Goal: Information Seeking & Learning: Learn about a topic

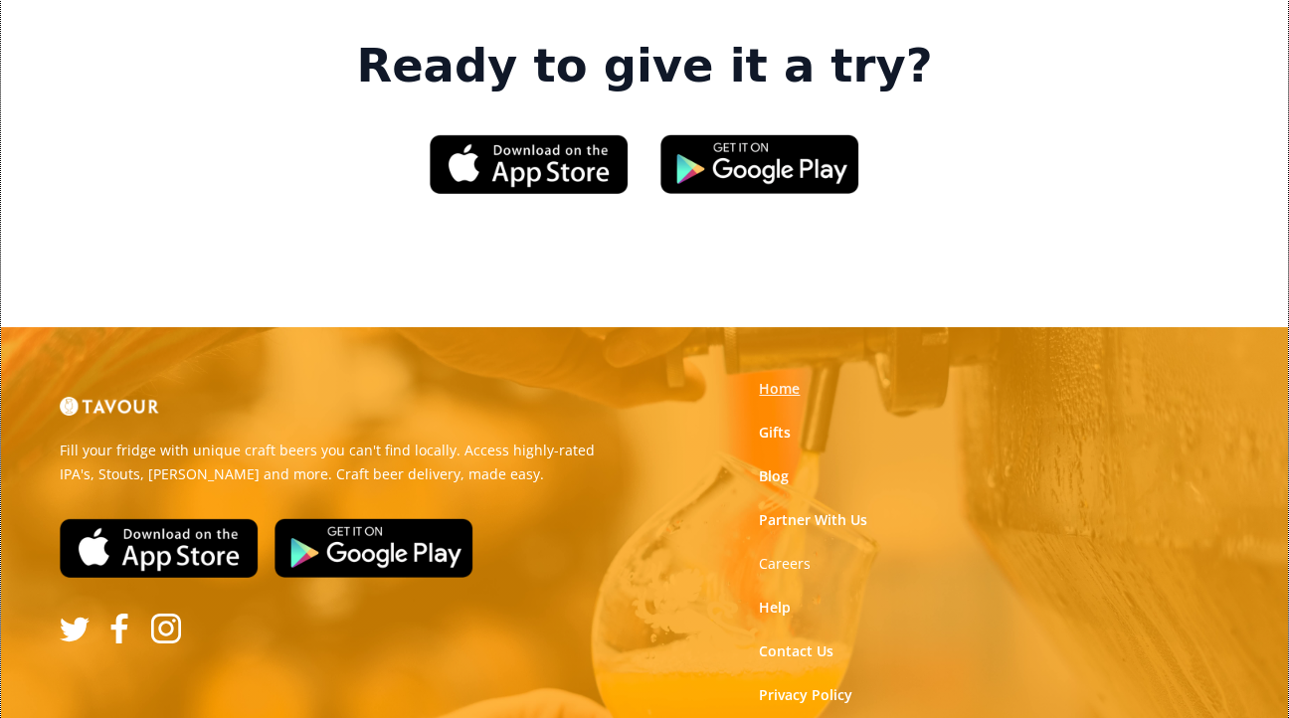
scroll to position [3054, 0]
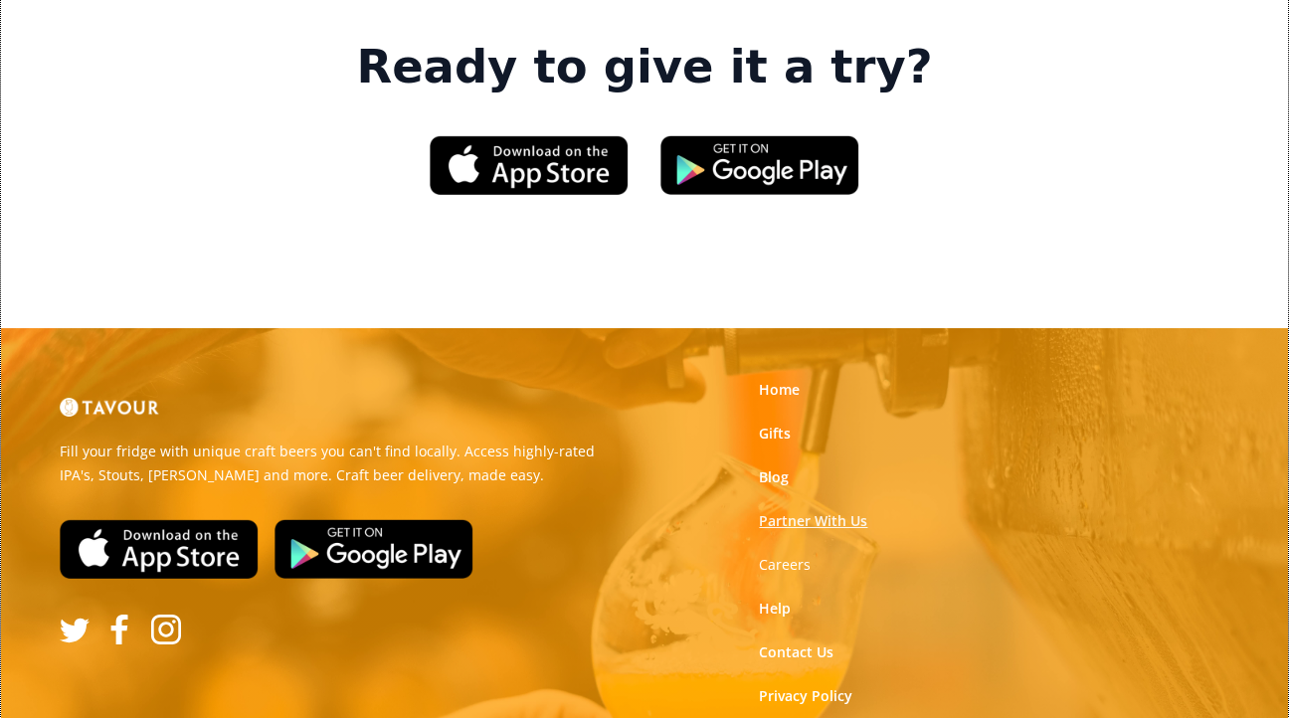
click at [797, 511] on link "Partner With Us" at bounding box center [813, 521] width 108 height 20
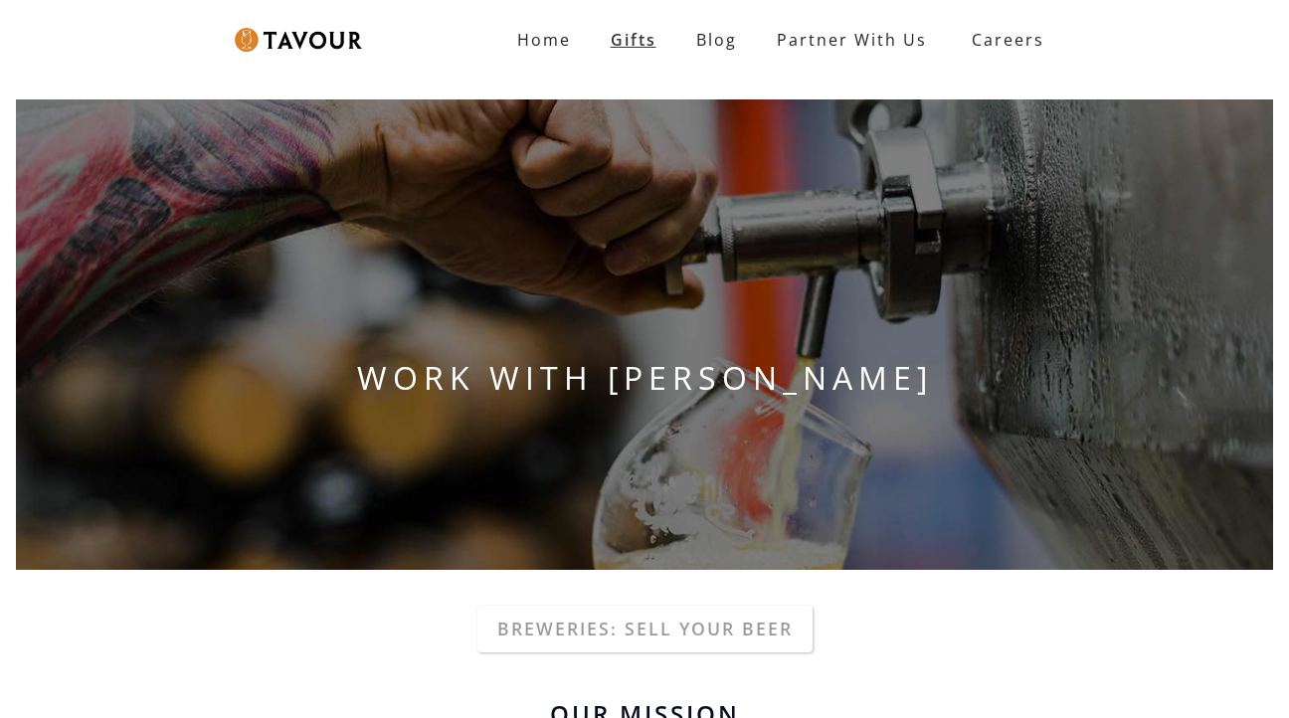
click at [640, 41] on link "Gifts" at bounding box center [634, 40] width 86 height 40
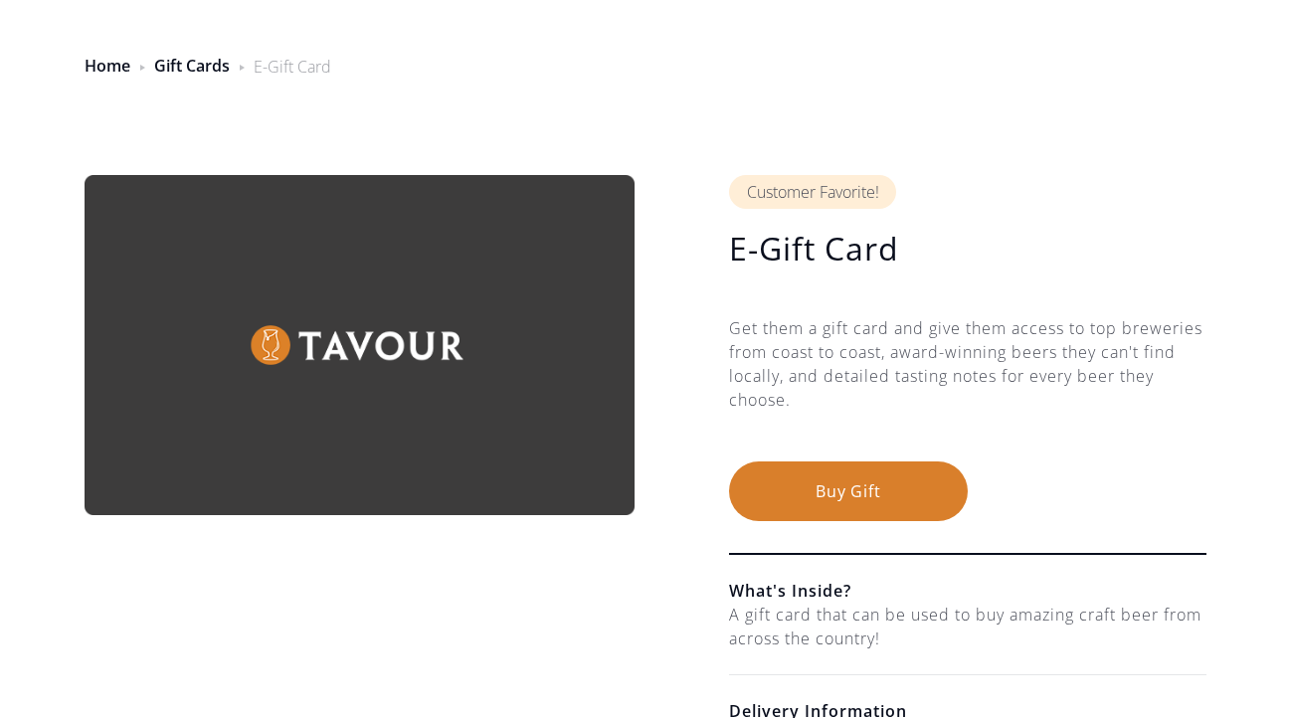
scroll to position [49, 0]
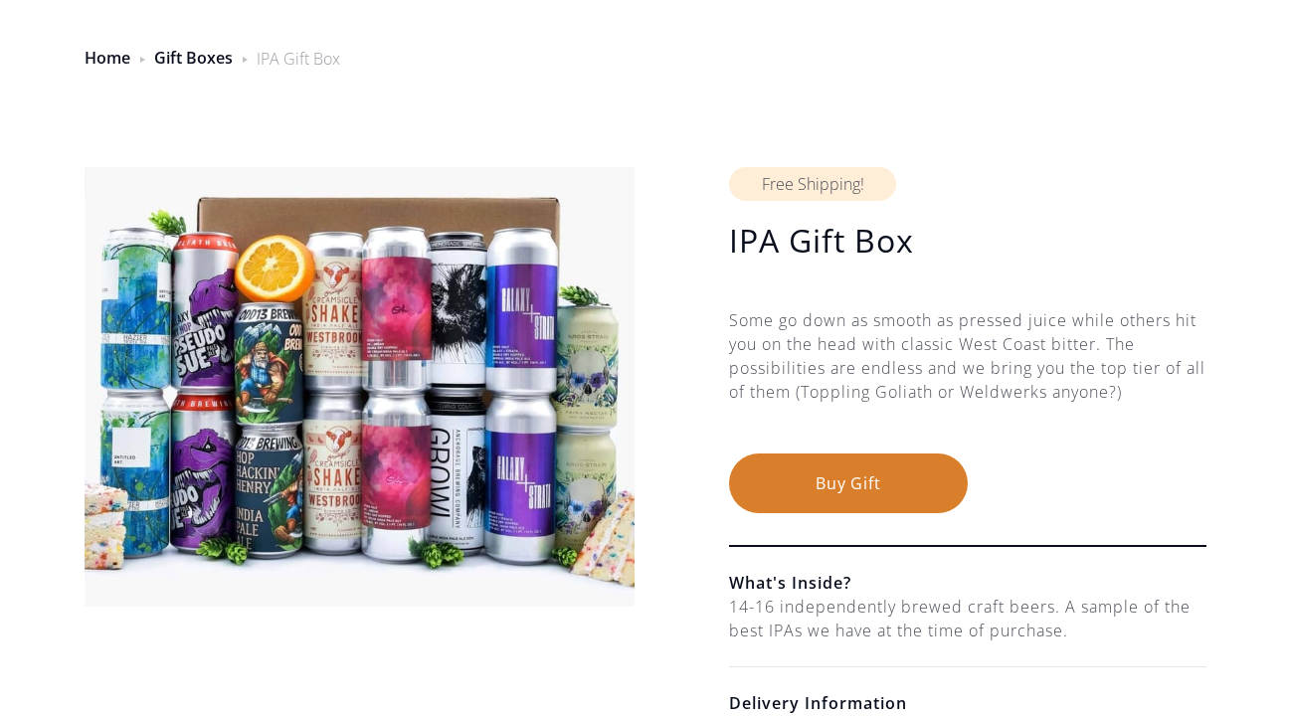
scroll to position [70, 0]
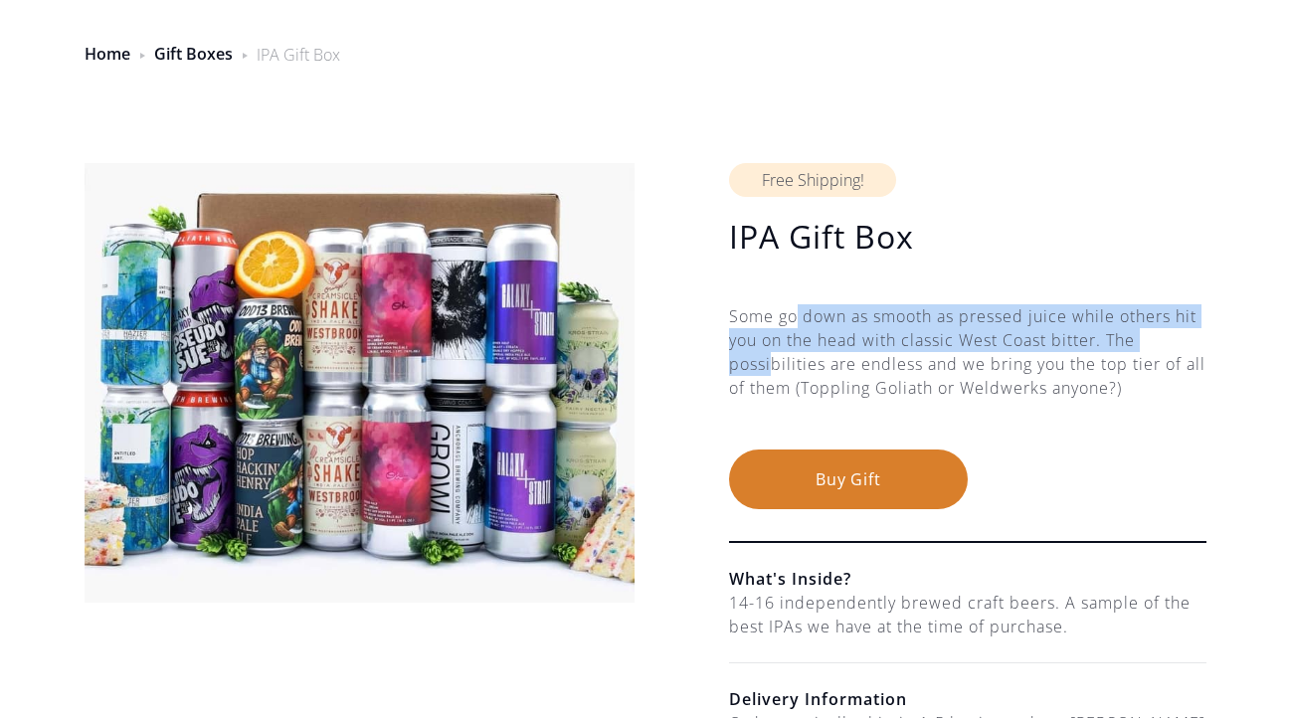
drag, startPoint x: 799, startPoint y: 311, endPoint x: 770, endPoint y: 377, distance: 71.7
click at [771, 374] on div "Some go down as smooth as pressed juice while others hit you on the head with c…" at bounding box center [967, 376] width 477 height 145
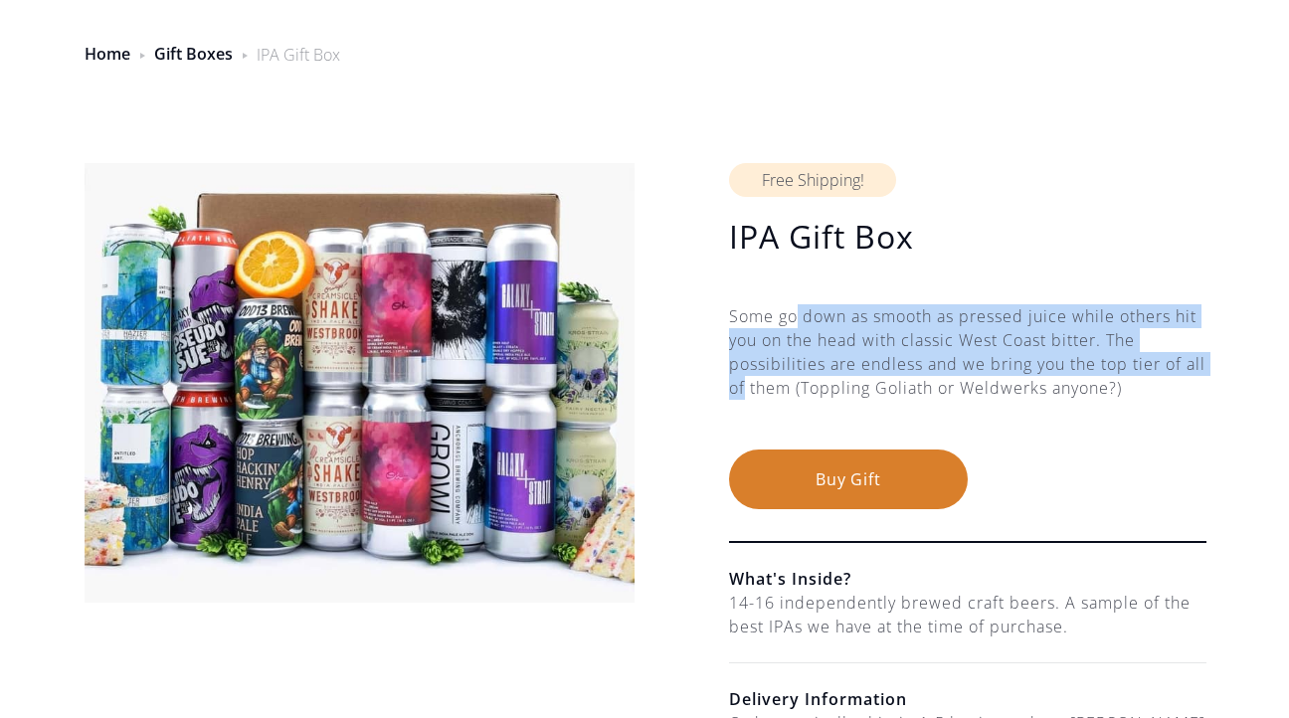
click at [770, 377] on div "Some go down as smooth as pressed juice while others hit you on the head with c…" at bounding box center [967, 376] width 477 height 145
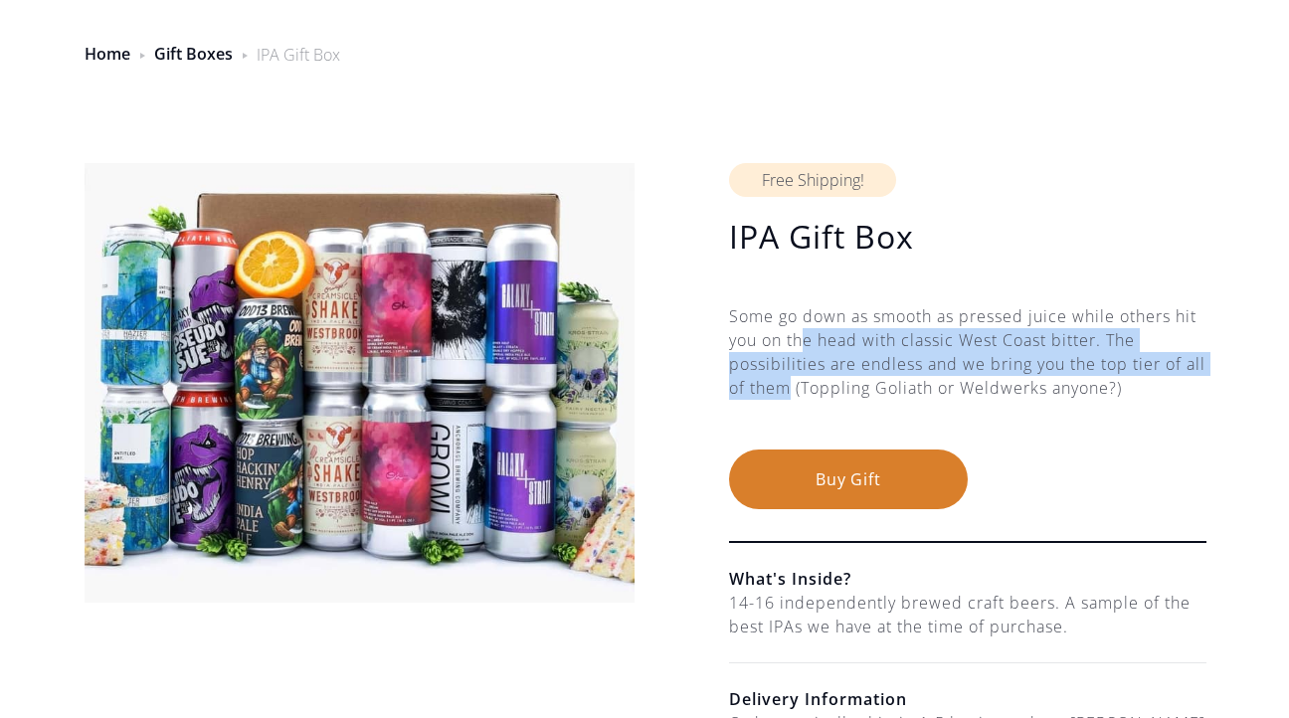
drag, startPoint x: 811, startPoint y: 377, endPoint x: 801, endPoint y: 340, distance: 38.1
click at [801, 340] on div "Some go down as smooth as pressed juice while others hit you on the head with c…" at bounding box center [967, 376] width 477 height 145
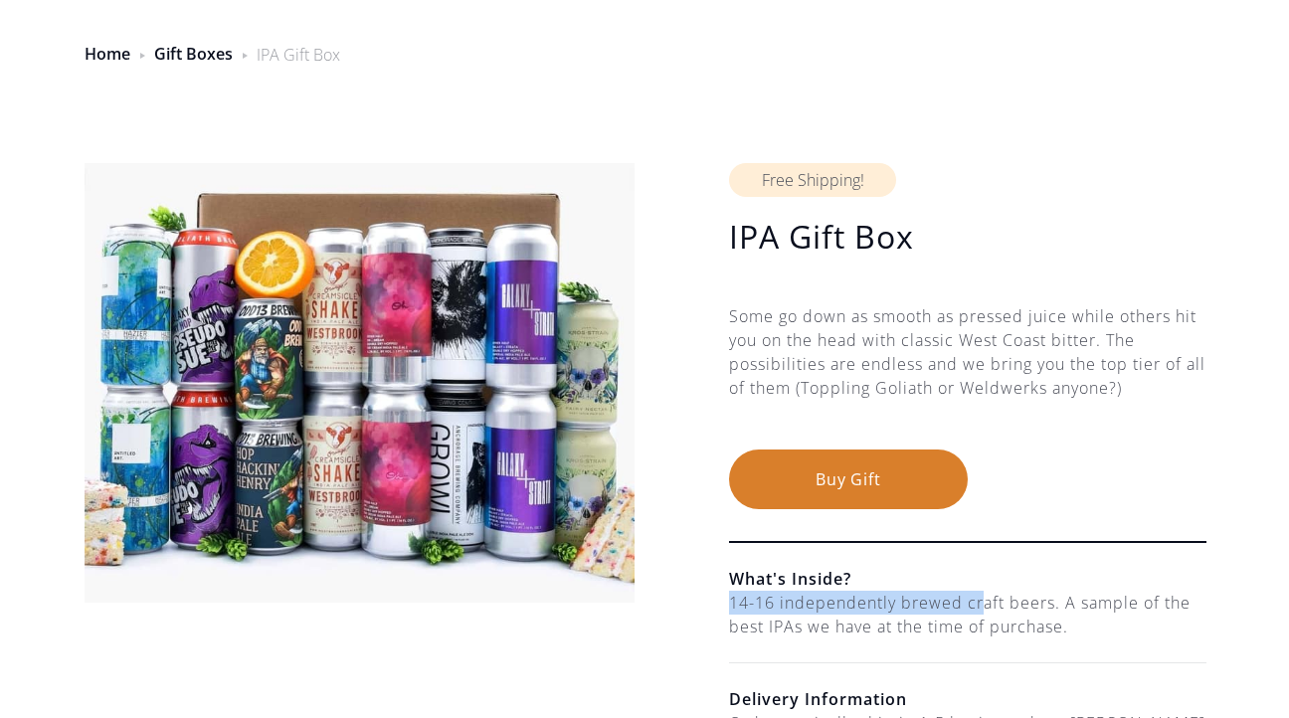
drag, startPoint x: 734, startPoint y: 603, endPoint x: 990, endPoint y: 594, distance: 255.8
click at [989, 595] on div "14-16 independently brewed craft beers. A sample of the best IPAs we have at th…" at bounding box center [967, 615] width 477 height 48
click at [990, 594] on div "14-16 independently brewed craft beers. A sample of the best IPAs we have at th…" at bounding box center [967, 615] width 477 height 48
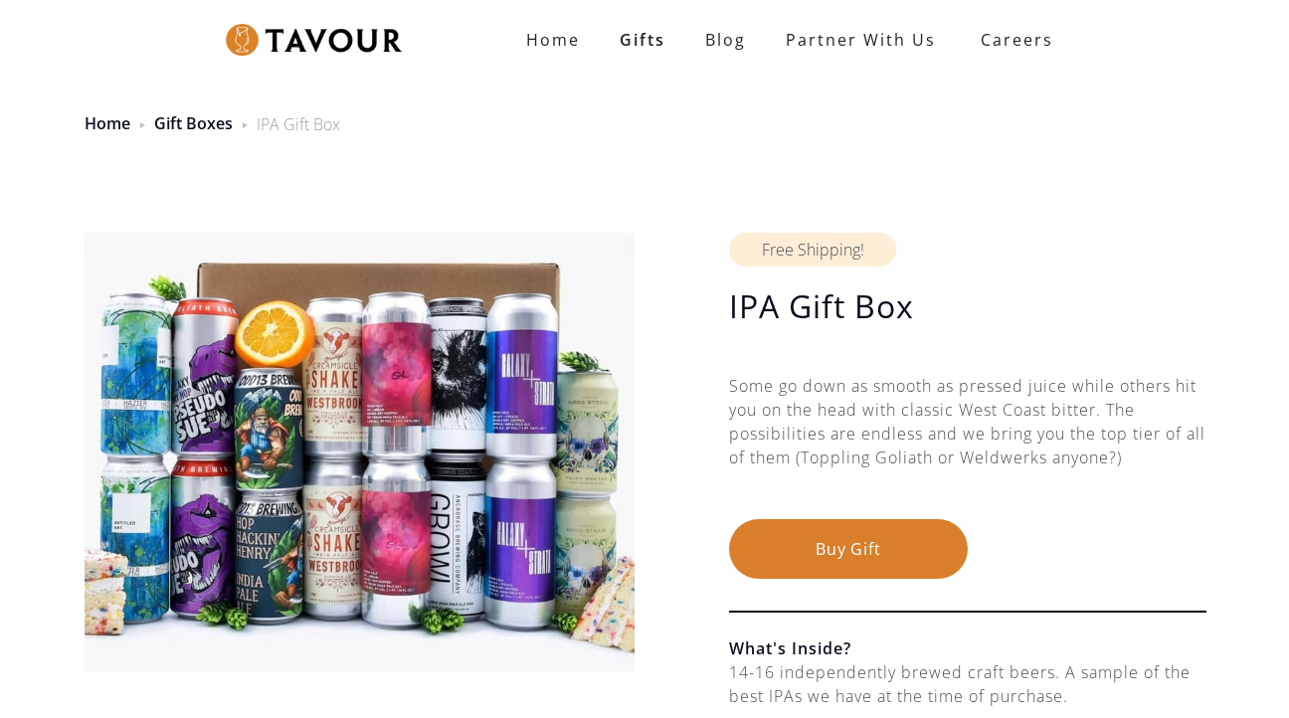
scroll to position [0, 0]
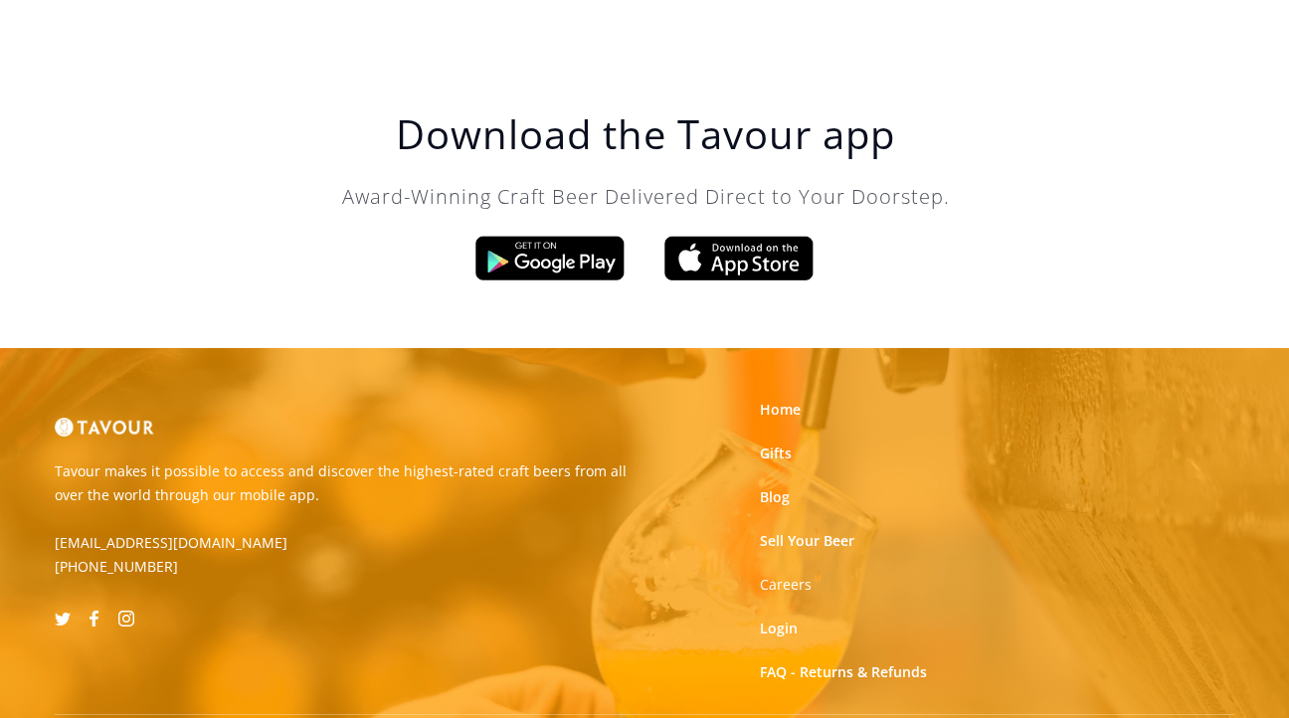
scroll to position [3355, 0]
